Goal: Navigation & Orientation: Find specific page/section

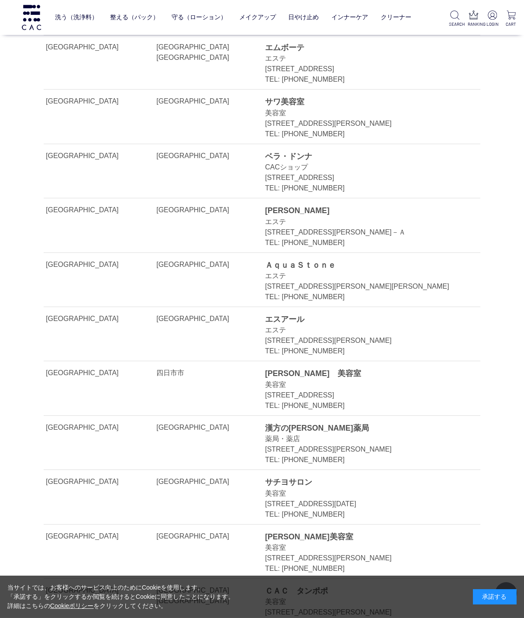
scroll to position [12513, 0]
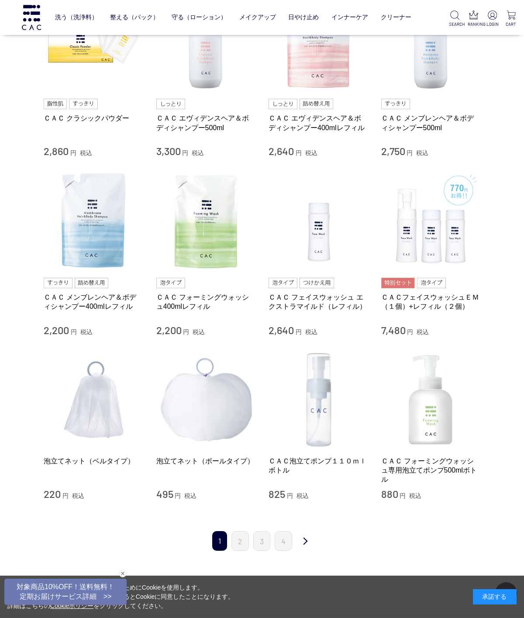
scroll to position [571, 0]
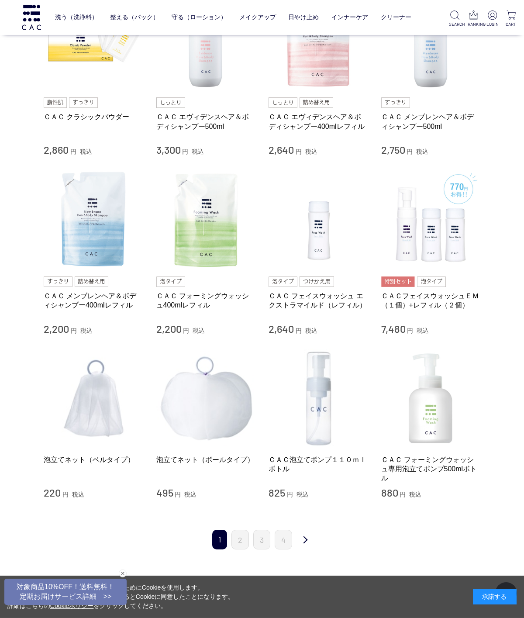
click at [240, 534] on link "2" at bounding box center [239, 540] width 17 height 20
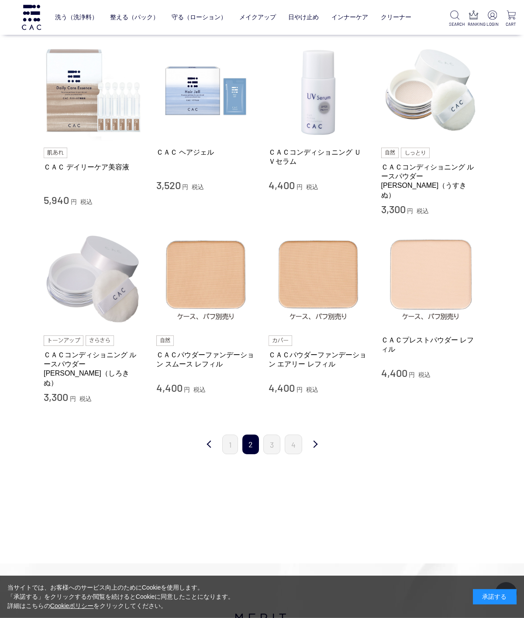
scroll to position [683, 0]
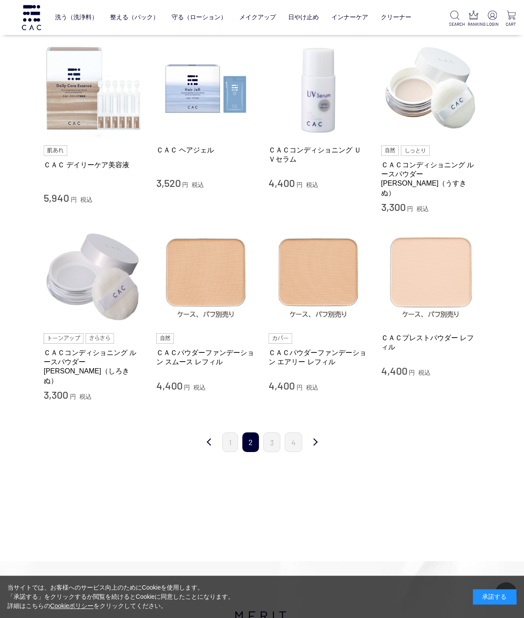
click at [273, 432] on link "3" at bounding box center [271, 442] width 17 height 20
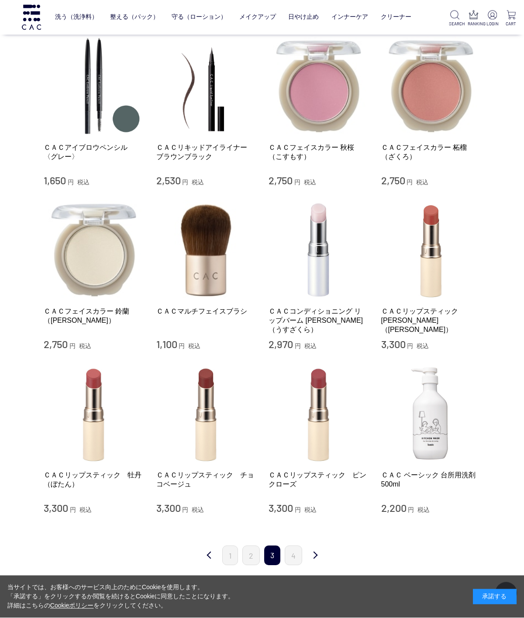
scroll to position [491, 0]
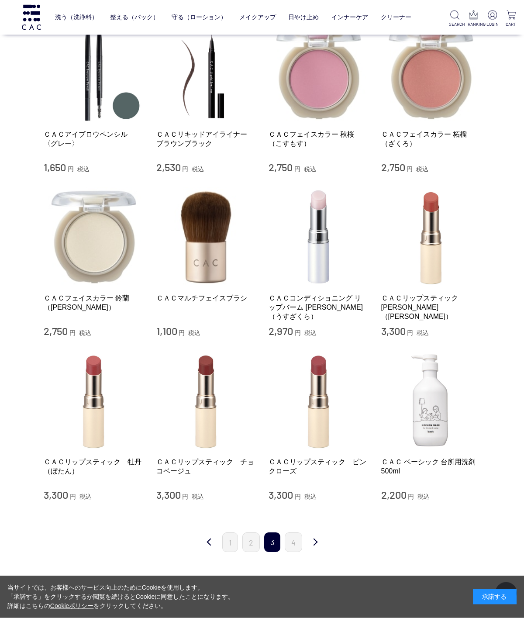
click at [302, 535] on link "4" at bounding box center [293, 542] width 17 height 20
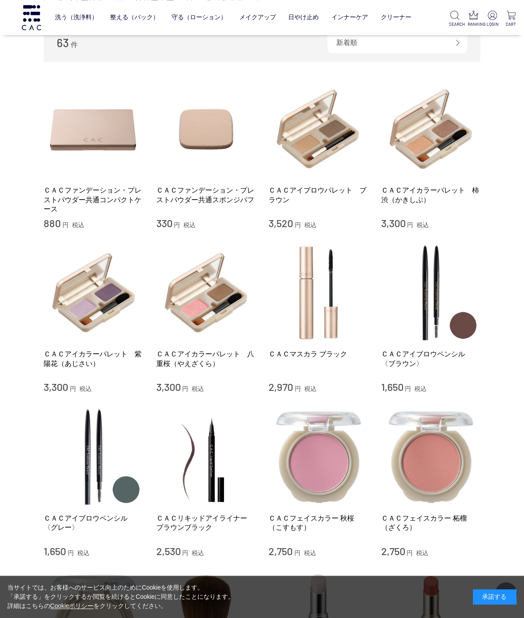
scroll to position [0, 0]
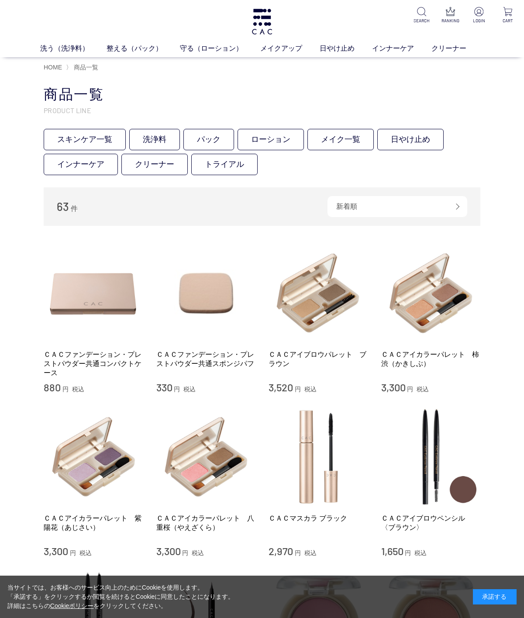
click at [161, 135] on link "洗浄料" at bounding box center [154, 139] width 51 height 21
